Goal: Book appointment/travel/reservation

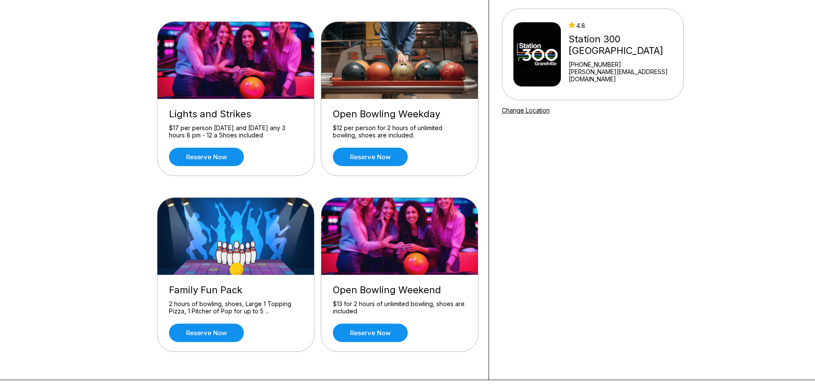
scroll to position [86, 0]
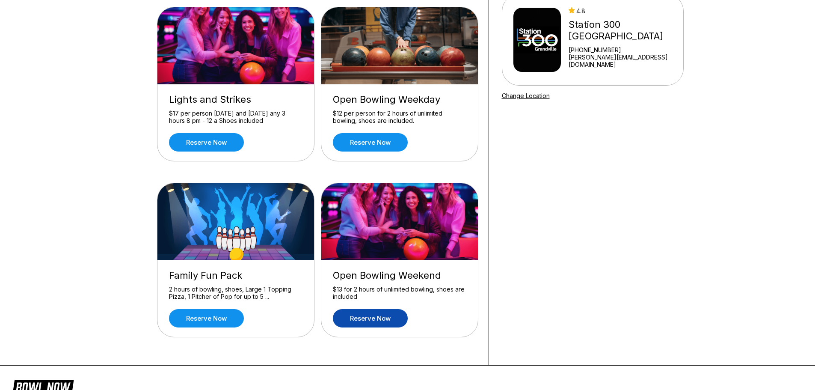
click at [374, 313] on link "Reserve now" at bounding box center [370, 318] width 75 height 18
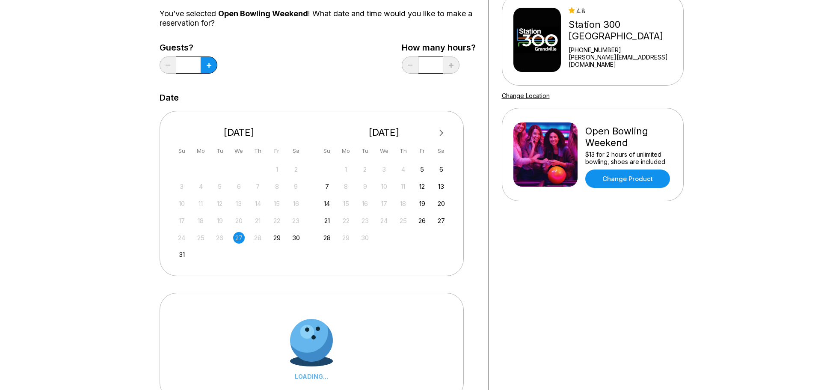
scroll to position [0, 0]
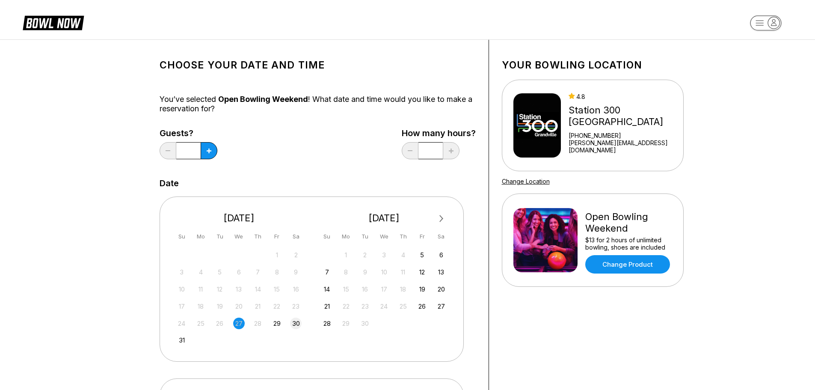
click at [300, 322] on div "30" at bounding box center [296, 324] width 12 height 12
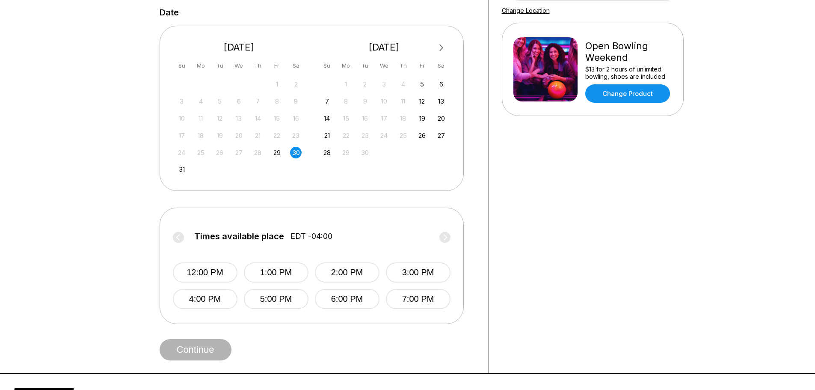
scroll to position [171, 0]
click at [337, 296] on button "6:00 PM" at bounding box center [347, 298] width 65 height 20
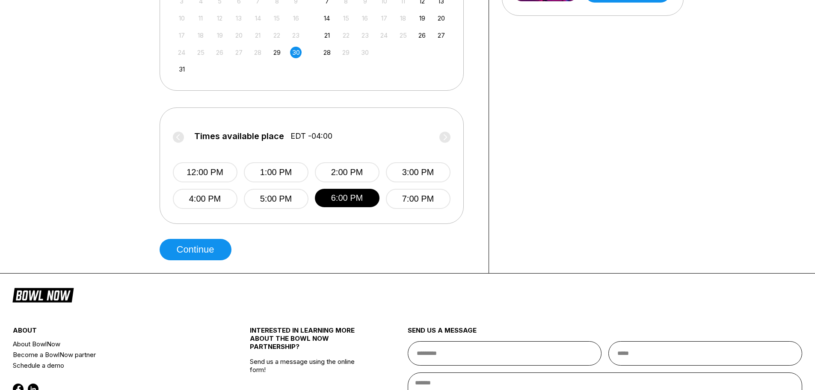
scroll to position [300, 0]
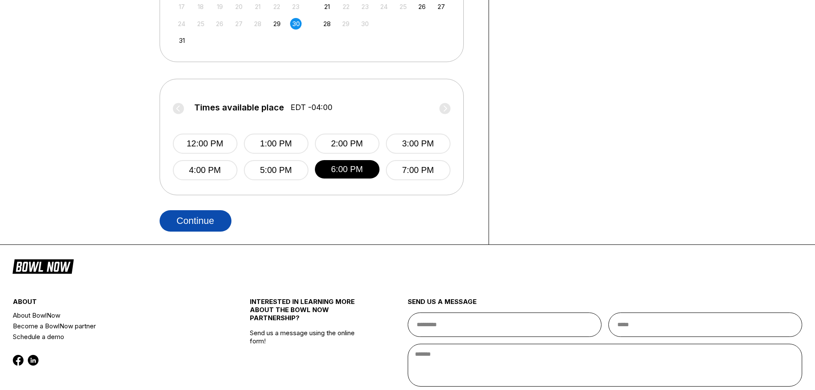
click at [185, 221] on button "Continue" at bounding box center [196, 220] width 72 height 21
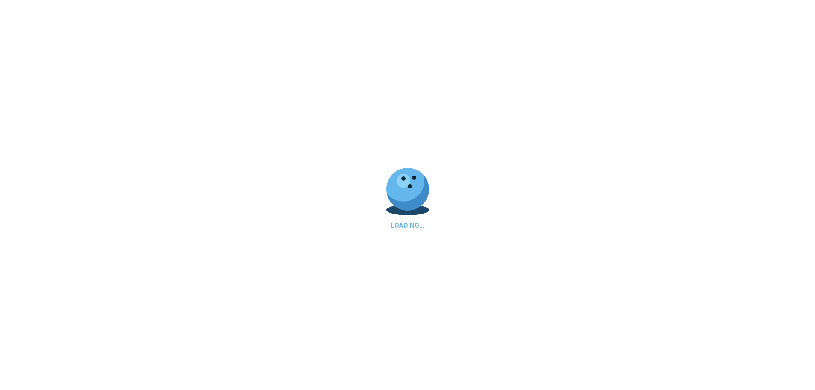
select select "**"
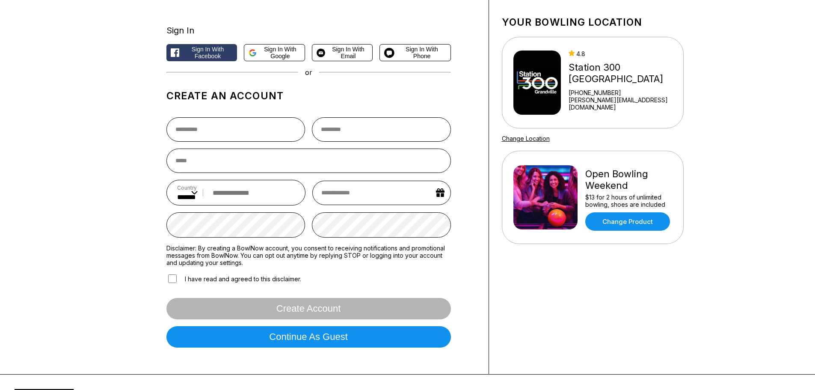
scroll to position [0, 0]
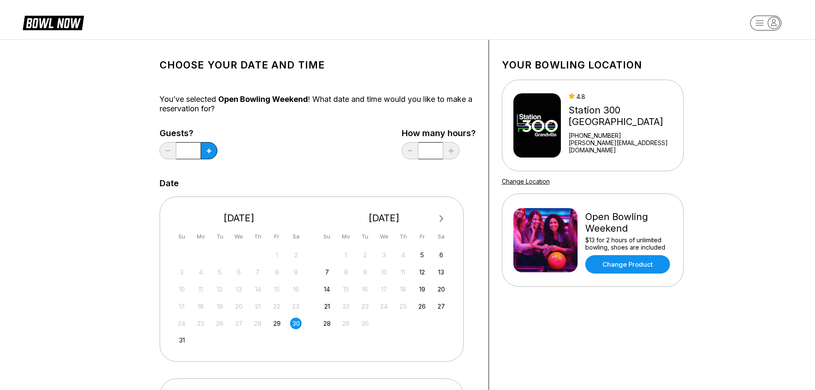
scroll to position [214, 0]
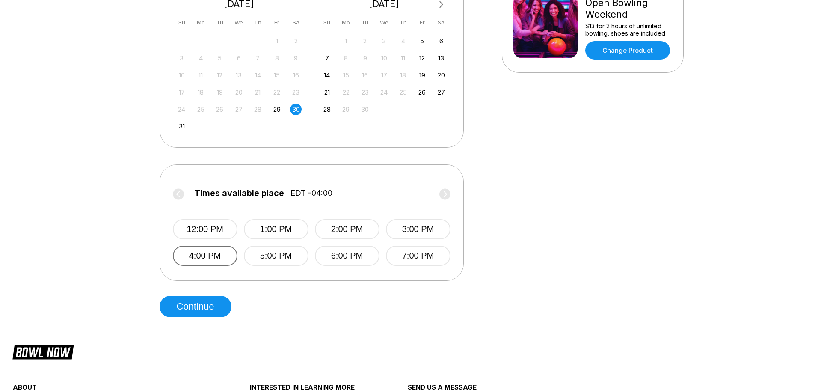
click at [214, 261] on button "4:00 PM" at bounding box center [205, 256] width 65 height 20
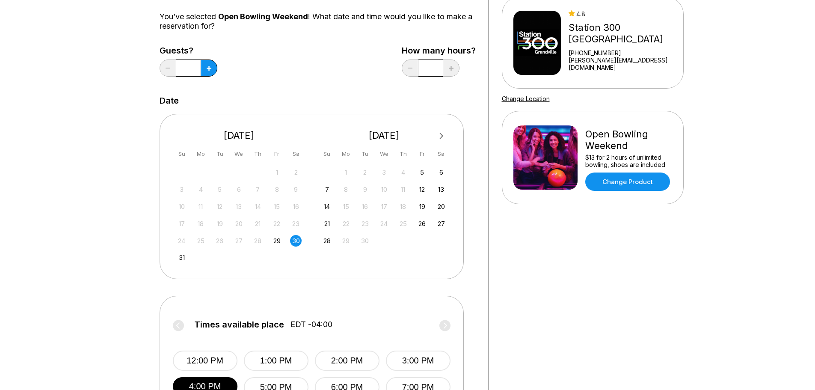
scroll to position [171, 0]
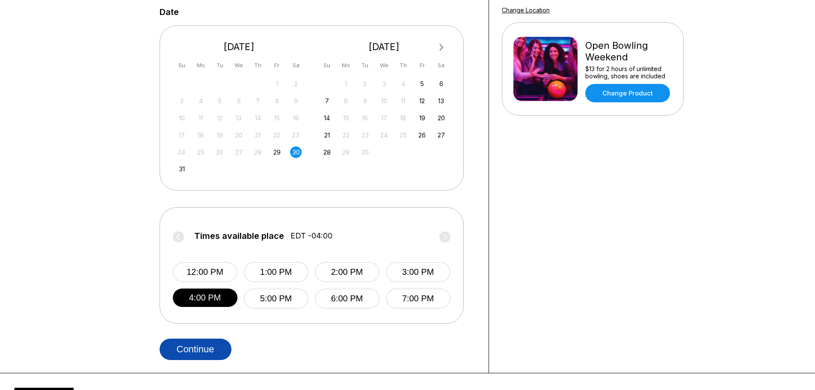
click at [190, 344] on button "Continue" at bounding box center [196, 349] width 72 height 21
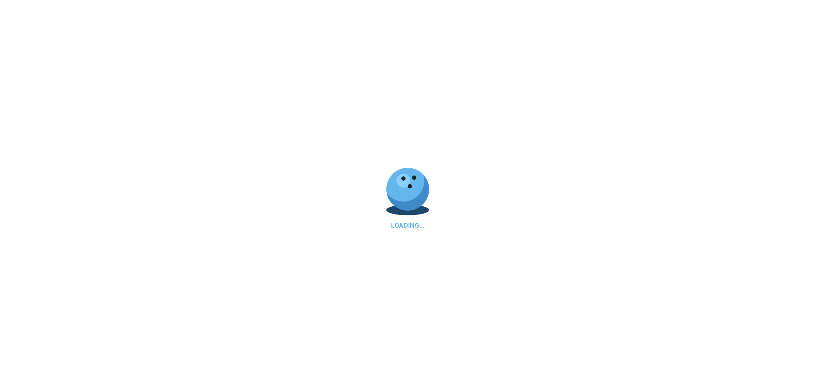
scroll to position [0, 0]
select select "**"
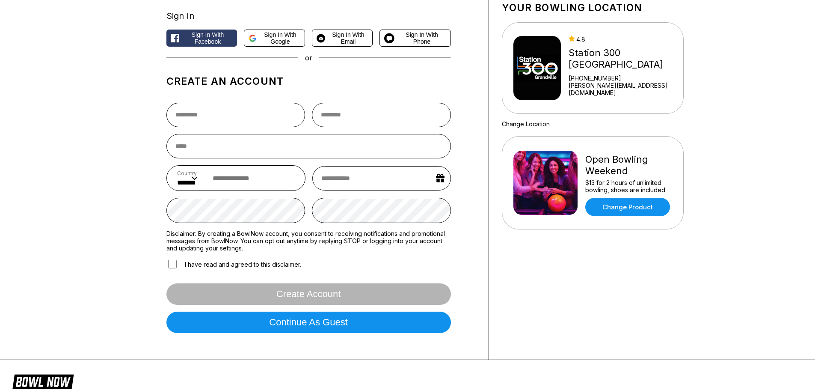
scroll to position [43, 0]
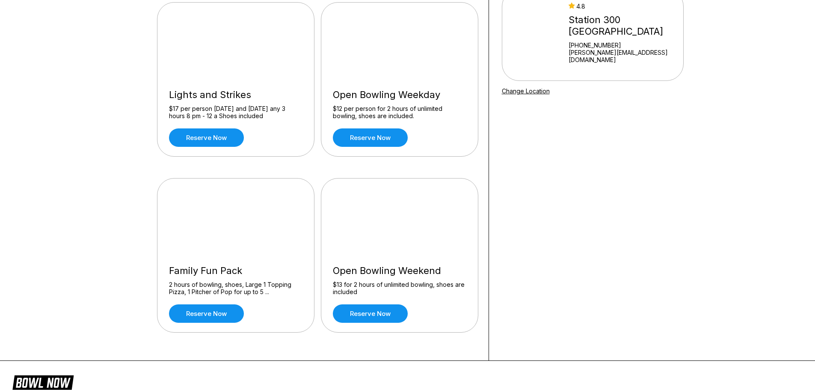
scroll to position [107, 0]
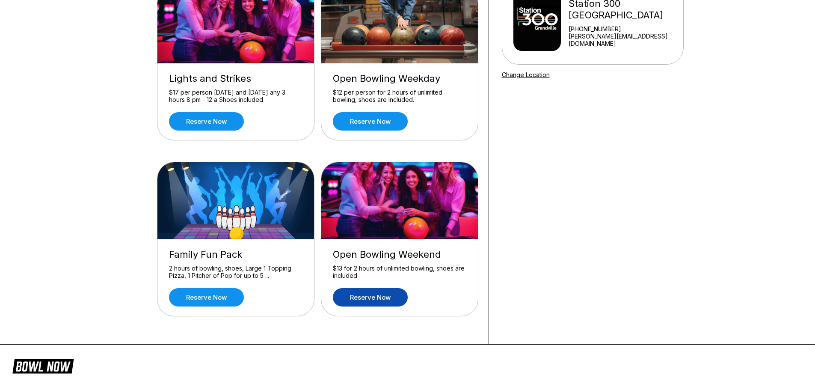
click at [372, 301] on link "Reserve now" at bounding box center [370, 297] width 75 height 18
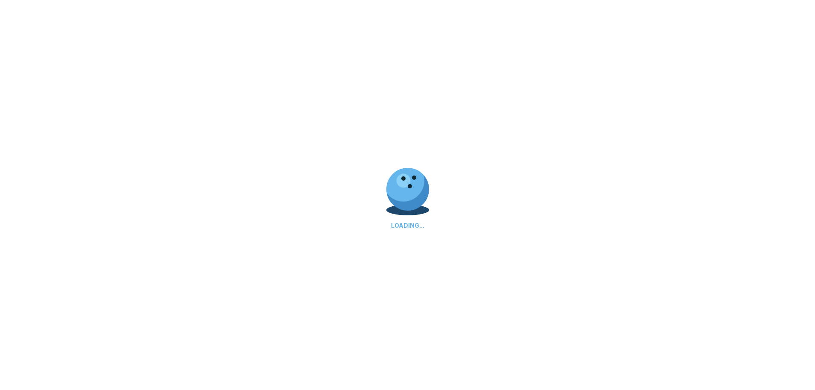
scroll to position [0, 0]
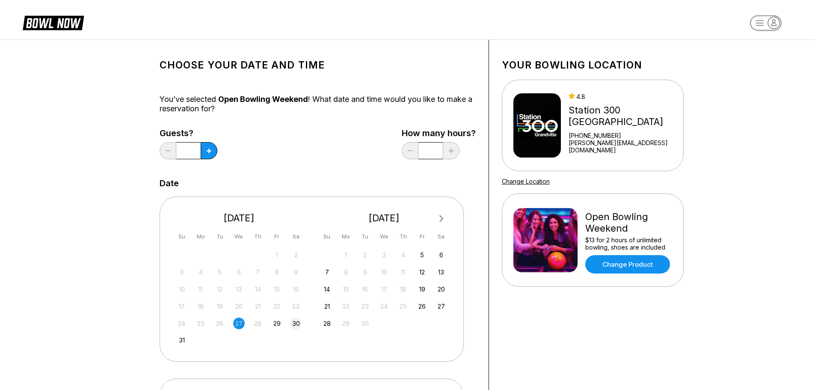
click at [296, 323] on div "30" at bounding box center [296, 324] width 12 height 12
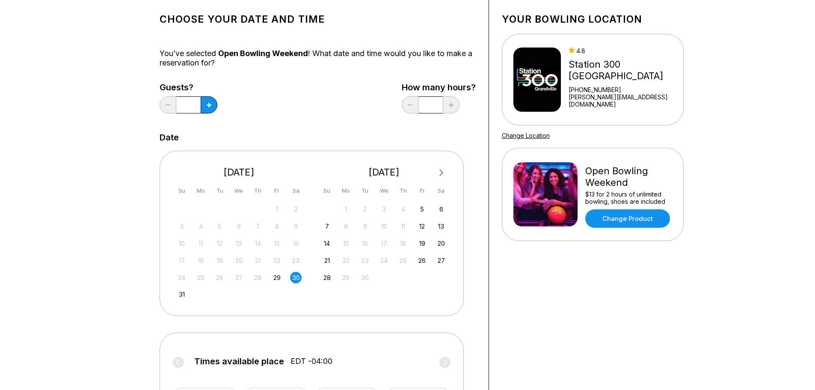
scroll to position [171, 0]
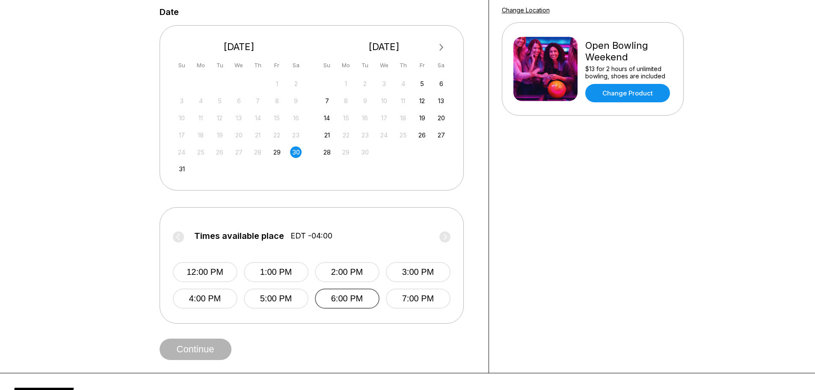
click at [333, 296] on button "6:00 PM" at bounding box center [347, 298] width 65 height 20
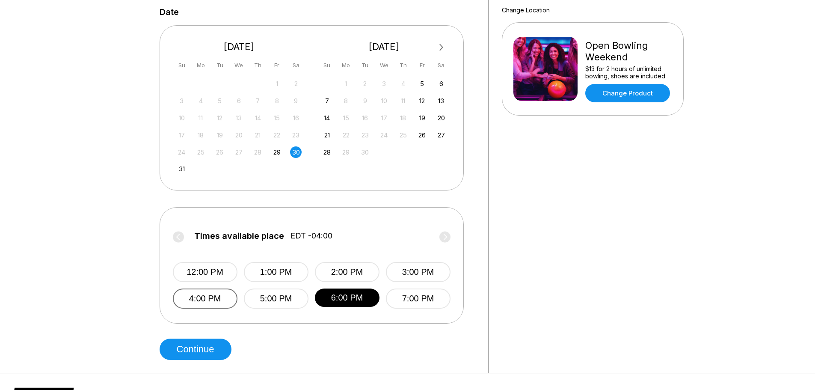
click at [216, 300] on button "4:00 PM" at bounding box center [205, 298] width 65 height 20
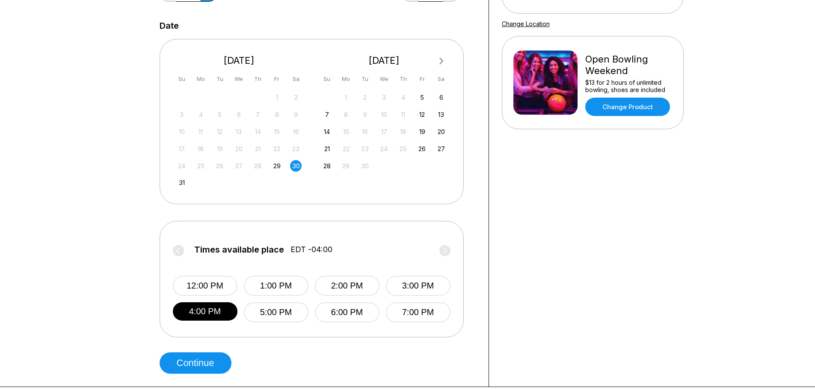
scroll to position [214, 0]
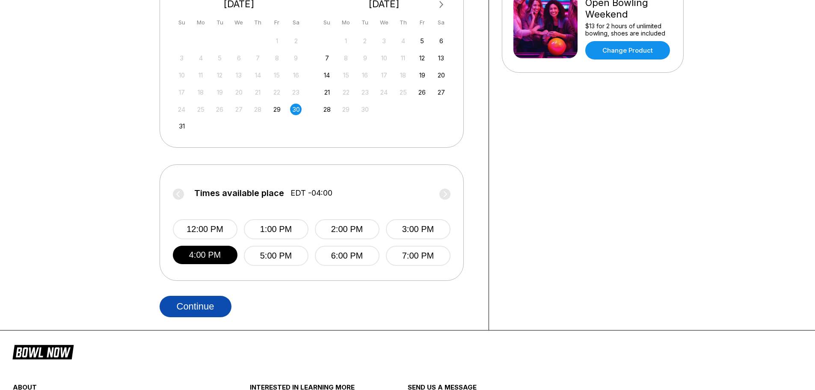
click at [203, 302] on button "Continue" at bounding box center [196, 306] width 72 height 21
select select "**"
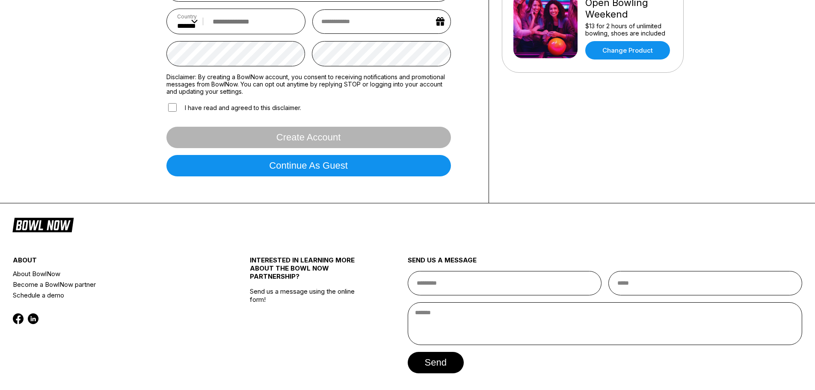
scroll to position [0, 0]
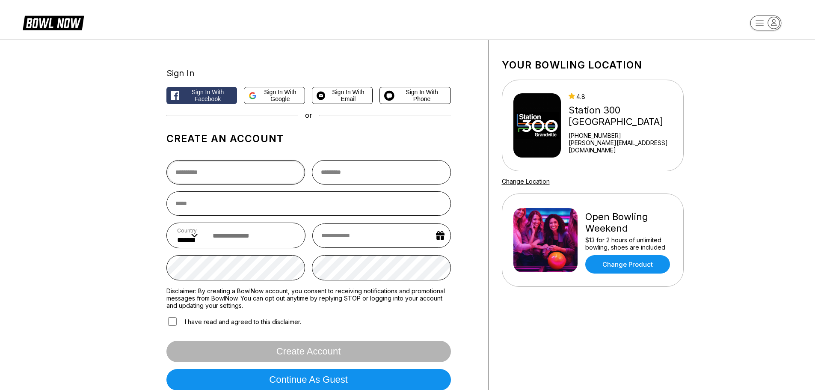
click at [245, 180] on input "text" at bounding box center [235, 172] width 139 height 24
type input "***"
type input "********"
type input "**********"
click at [232, 203] on input "email" at bounding box center [308, 203] width 285 height 24
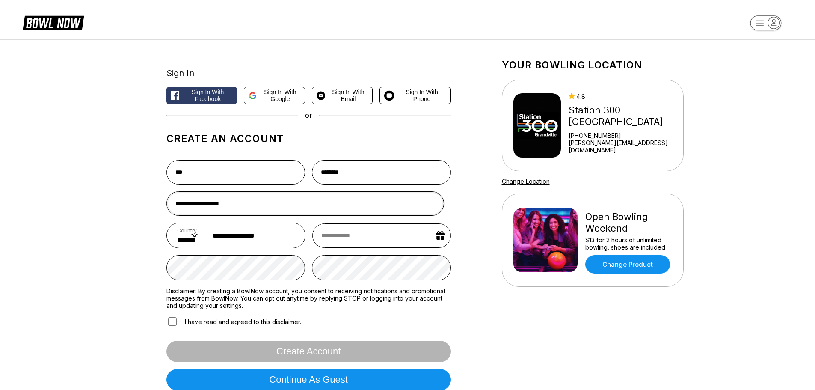
type input "**********"
click at [260, 236] on input "**********" at bounding box center [251, 236] width 87 height 16
type input "**********"
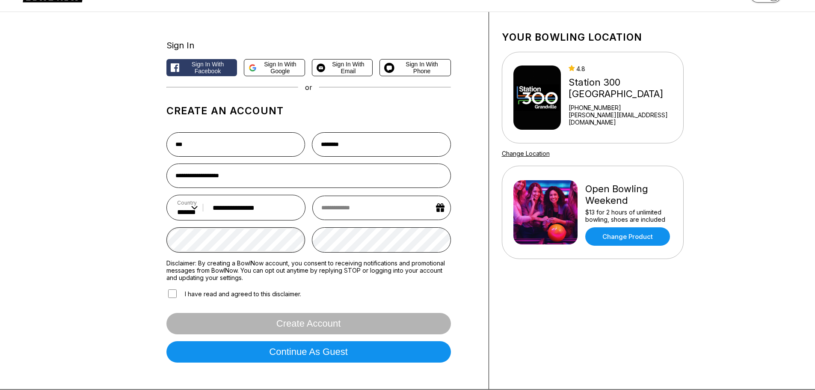
scroll to position [43, 0]
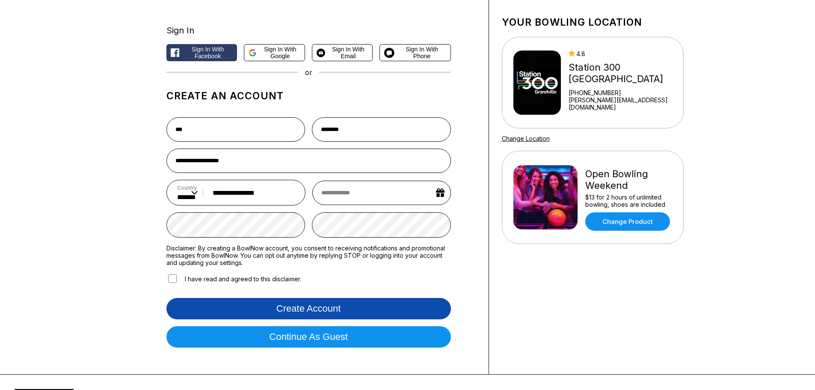
click at [258, 311] on button "Create account" at bounding box center [308, 308] width 285 height 21
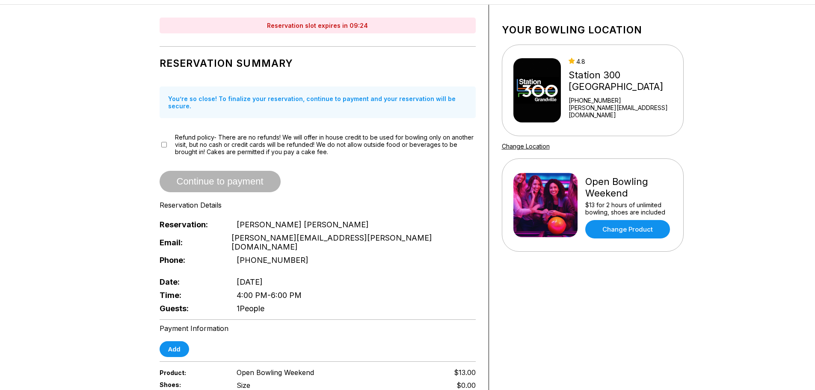
scroll to position [128, 0]
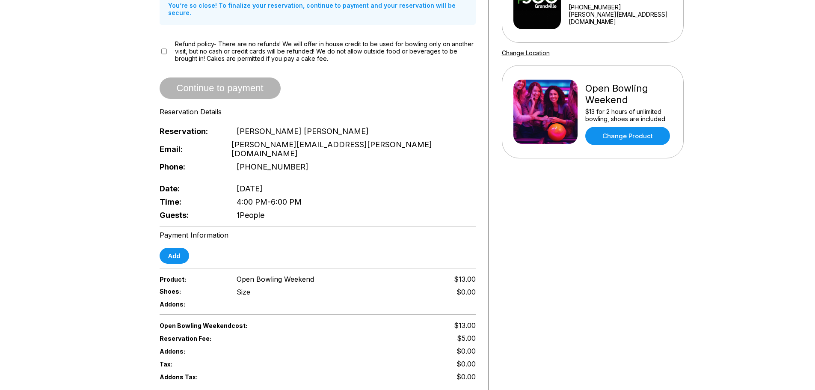
click at [254, 211] on span "1 People" at bounding box center [251, 215] width 28 height 9
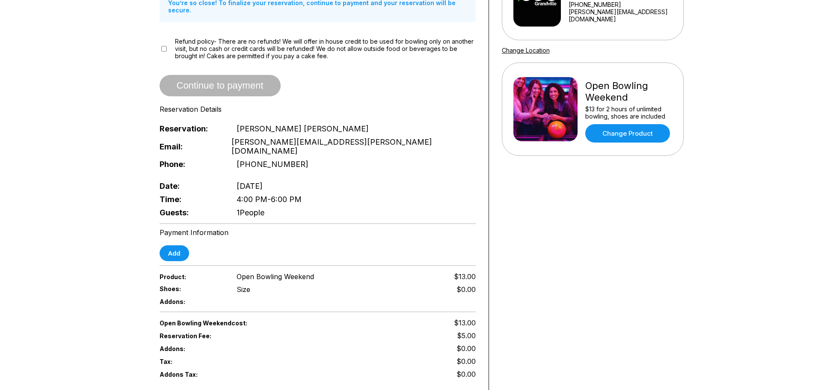
scroll to position [86, 0]
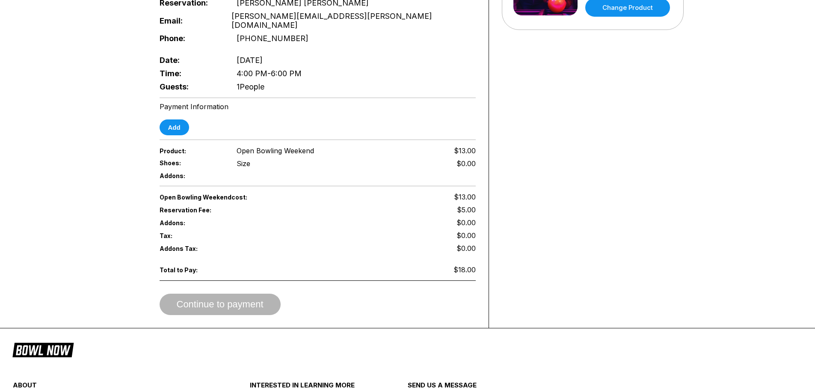
scroll to position [43, 0]
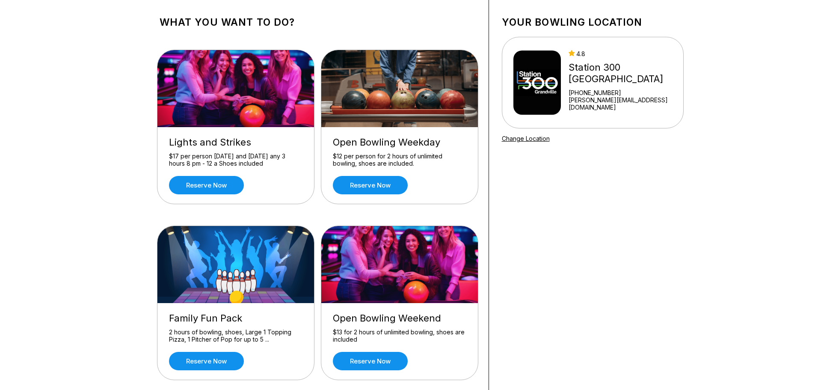
scroll to position [128, 0]
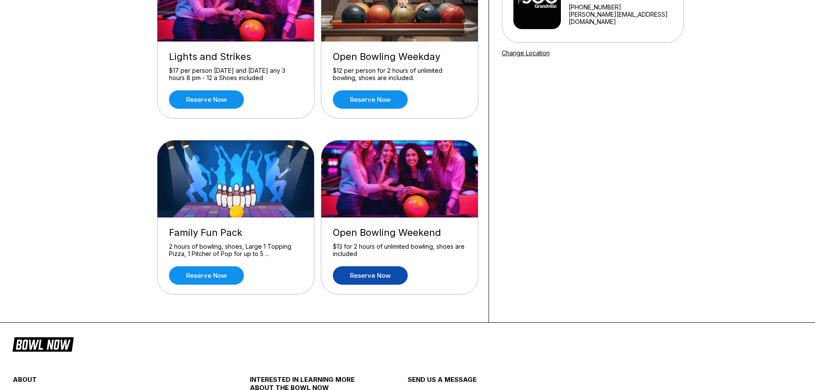
click at [366, 275] on link "Reserve now" at bounding box center [370, 275] width 75 height 18
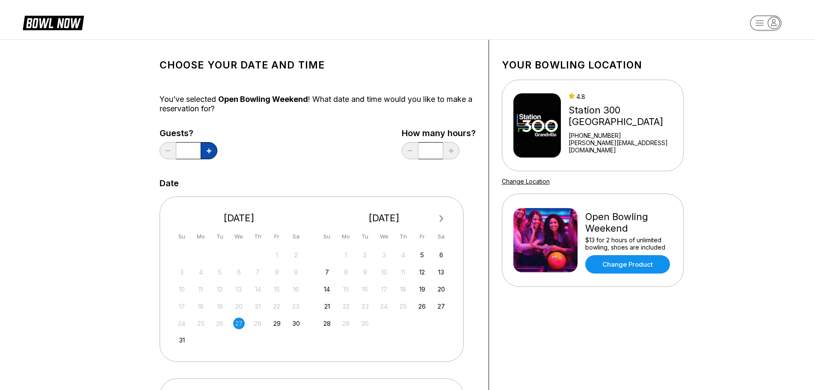
click at [211, 154] on button at bounding box center [209, 150] width 17 height 17
click at [210, 153] on button at bounding box center [209, 150] width 17 height 17
click at [210, 153] on icon at bounding box center [209, 151] width 5 height 5
type input "*"
click at [294, 322] on div "30" at bounding box center [296, 324] width 12 height 12
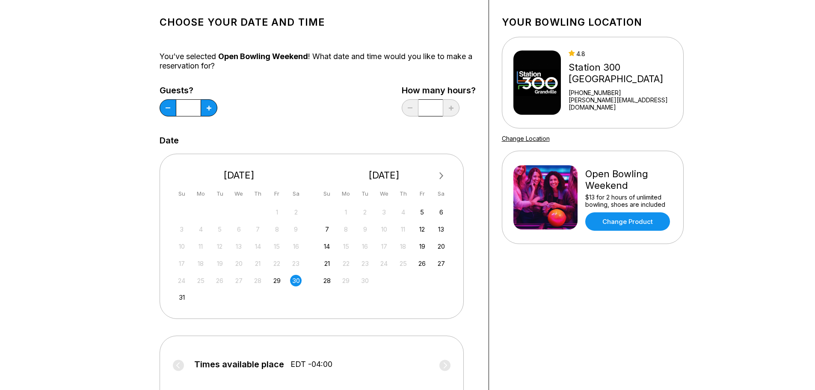
scroll to position [171, 0]
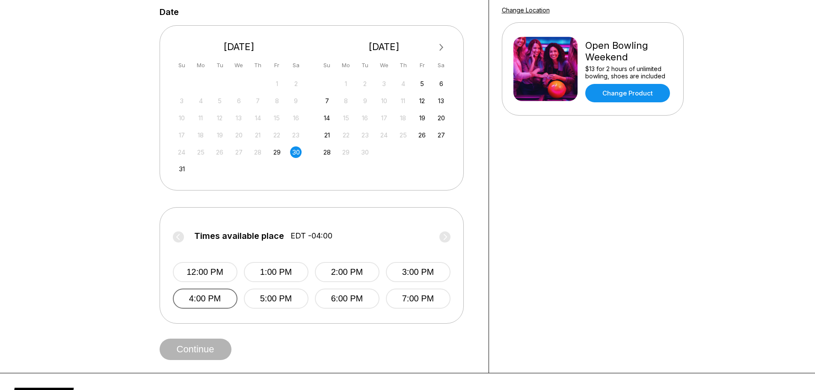
click at [205, 295] on button "4:00 PM" at bounding box center [205, 298] width 65 height 20
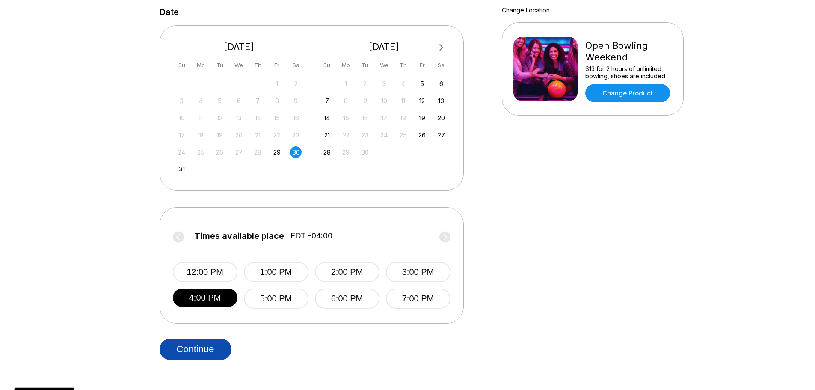
click at [206, 352] on button "Continue" at bounding box center [196, 349] width 72 height 21
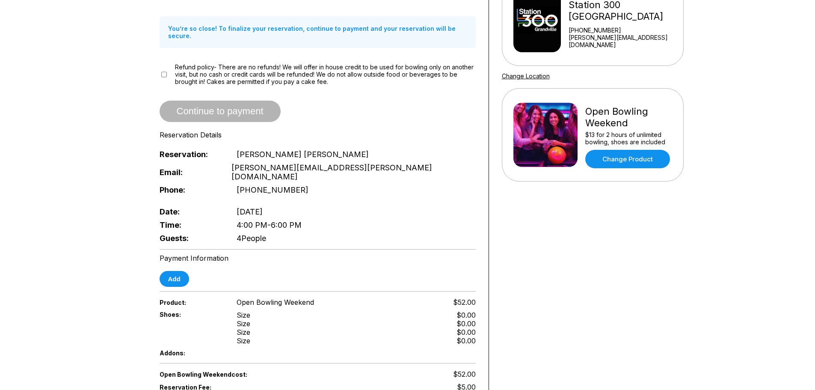
scroll to position [128, 0]
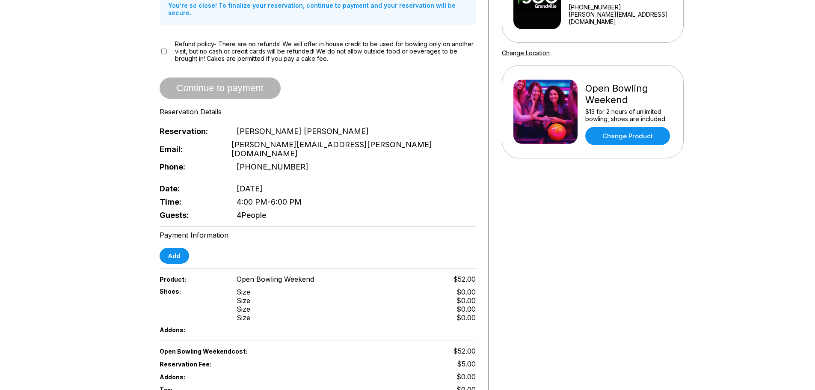
click at [193, 87] on div "Continue to payment" at bounding box center [318, 87] width 316 height 21
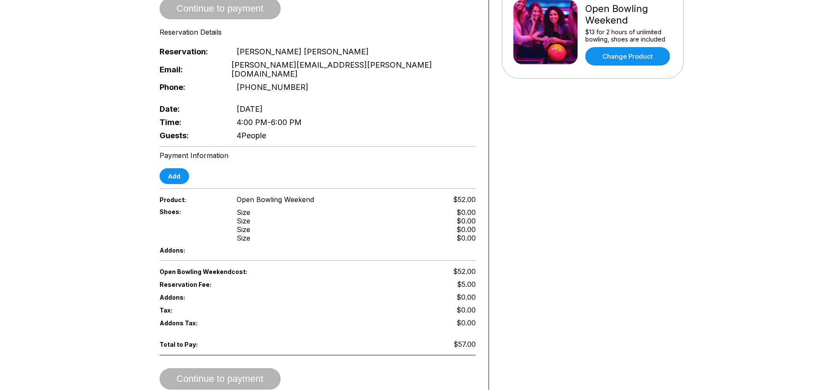
scroll to position [214, 0]
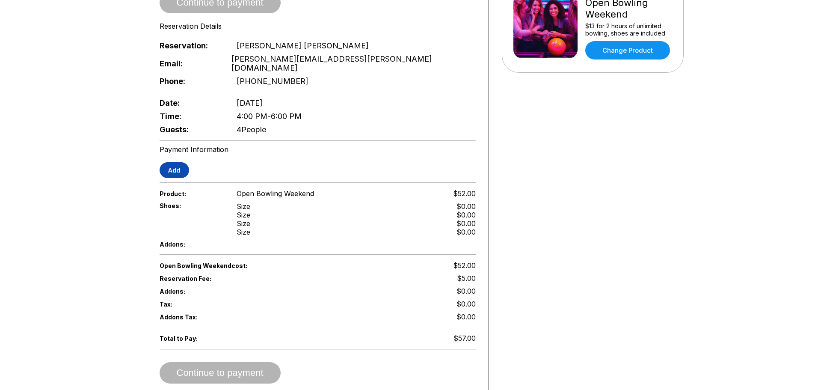
click at [179, 162] on button "Add" at bounding box center [175, 170] width 30 height 16
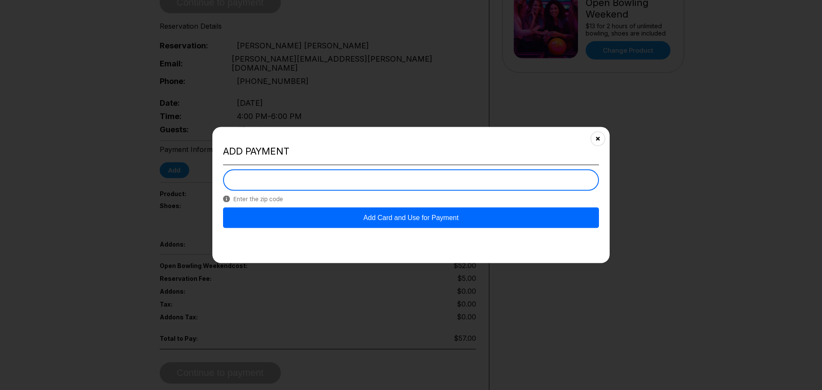
click at [392, 215] on button "Add Card and Use for Payment" at bounding box center [411, 218] width 376 height 21
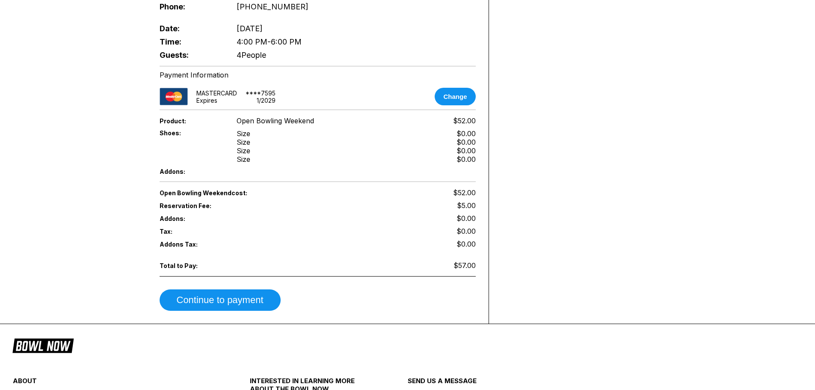
scroll to position [300, 0]
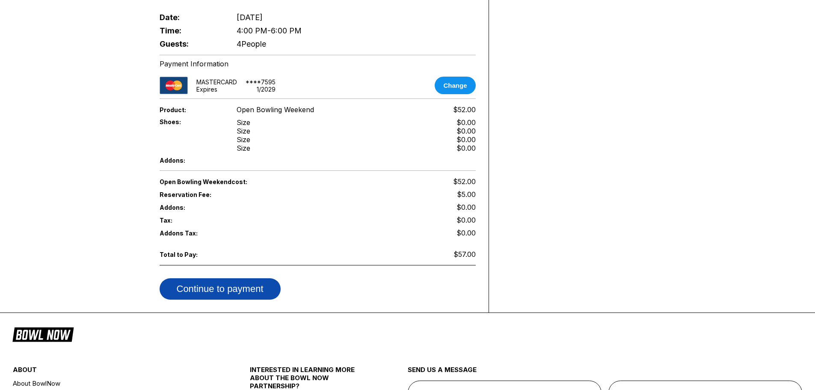
click at [196, 278] on button "Continue to payment" at bounding box center [220, 288] width 121 height 21
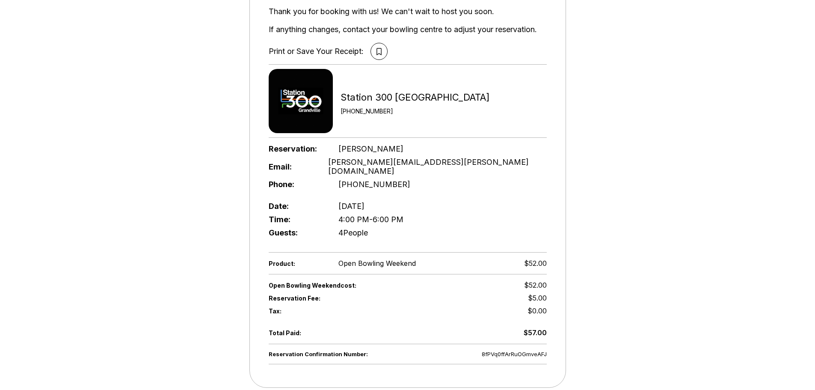
scroll to position [43, 0]
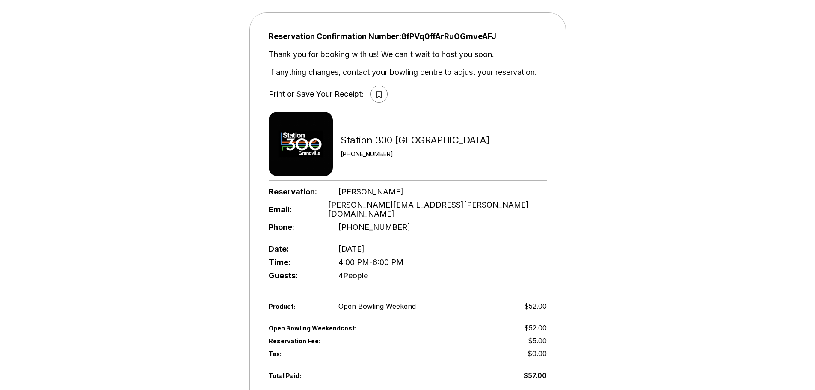
click at [380, 91] on icon at bounding box center [379, 94] width 5 height 7
